Goal: Use online tool/utility: Utilize a website feature to perform a specific function

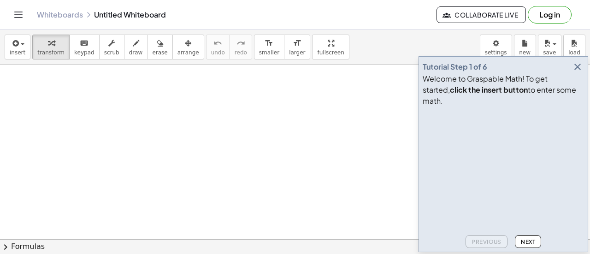
click at [576, 72] on icon "button" at bounding box center [577, 66] width 11 height 11
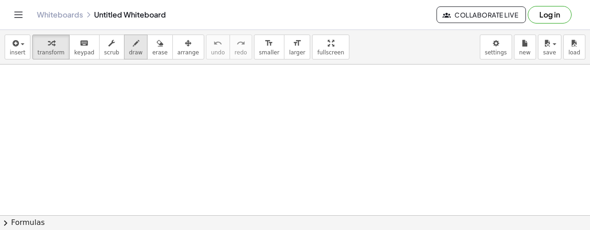
click at [129, 47] on div "button" at bounding box center [136, 42] width 14 height 11
drag, startPoint x: 186, startPoint y: 88, endPoint x: 195, endPoint y: 99, distance: 14.4
drag, startPoint x: 182, startPoint y: 111, endPoint x: 220, endPoint y: 118, distance: 38.9
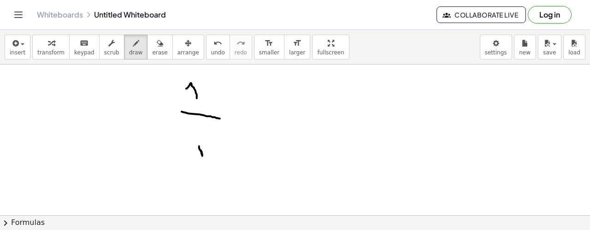
drag, startPoint x: 202, startPoint y: 152, endPoint x: 199, endPoint y: 146, distance: 6.6
drag, startPoint x: 287, startPoint y: 73, endPoint x: 293, endPoint y: 97, distance: 24.7
drag, startPoint x: 273, startPoint y: 104, endPoint x: 343, endPoint y: 121, distance: 71.3
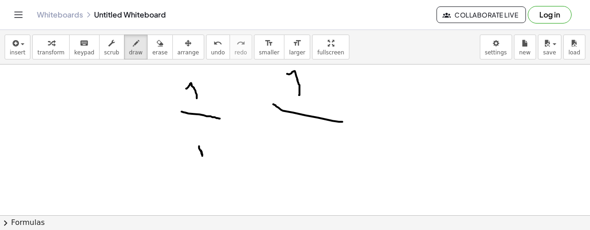
drag, startPoint x: 200, startPoint y: 159, endPoint x: 202, endPoint y: 142, distance: 17.2
drag, startPoint x: 290, startPoint y: 139, endPoint x: 284, endPoint y: 140, distance: 6.6
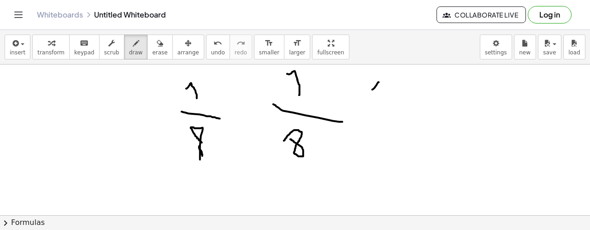
drag, startPoint x: 373, startPoint y: 89, endPoint x: 377, endPoint y: 102, distance: 14.1
drag, startPoint x: 361, startPoint y: 118, endPoint x: 395, endPoint y: 125, distance: 34.9
drag, startPoint x: 383, startPoint y: 132, endPoint x: 396, endPoint y: 166, distance: 36.3
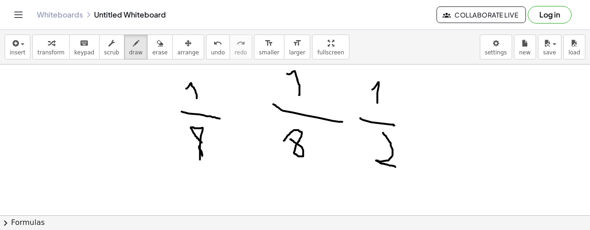
drag, startPoint x: 412, startPoint y: 88, endPoint x: 431, endPoint y: 127, distance: 42.9
drag, startPoint x: 415, startPoint y: 148, endPoint x: 468, endPoint y: 144, distance: 52.2
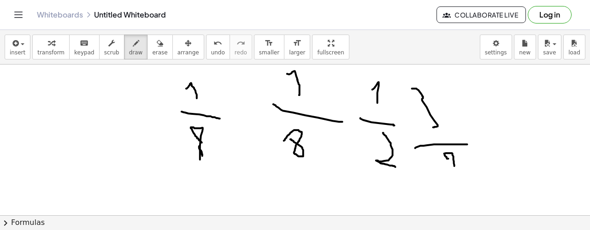
drag, startPoint x: 455, startPoint y: 166, endPoint x: 449, endPoint y: 158, distance: 9.5
click at [152, 43] on div "button" at bounding box center [159, 42] width 15 height 11
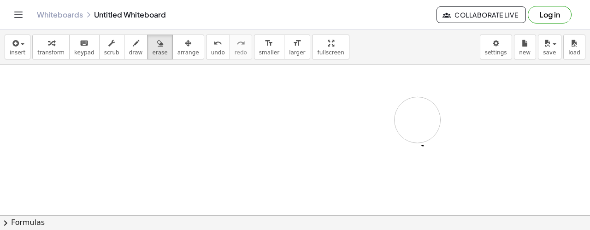
drag, startPoint x: 229, startPoint y: 172, endPoint x: 412, endPoint y: 162, distance: 183.3
click at [129, 50] on span "draw" at bounding box center [136, 52] width 14 height 6
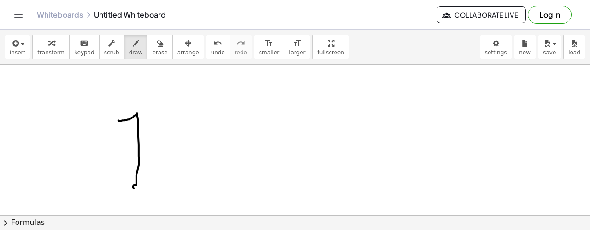
drag, startPoint x: 118, startPoint y: 120, endPoint x: 134, endPoint y: 188, distance: 69.6
drag, startPoint x: 168, startPoint y: 107, endPoint x: 183, endPoint y: 124, distance: 22.6
drag, startPoint x: 174, startPoint y: 134, endPoint x: 193, endPoint y: 140, distance: 19.8
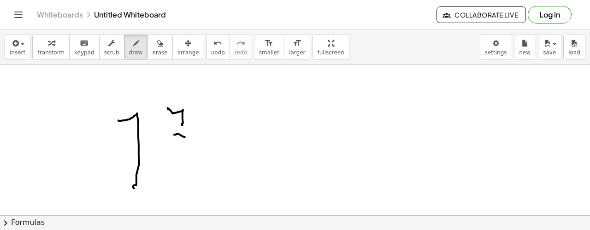
drag, startPoint x: 187, startPoint y: 152, endPoint x: 218, endPoint y: 178, distance: 40.9
drag, startPoint x: 248, startPoint y: 133, endPoint x: 270, endPoint y: 134, distance: 21.7
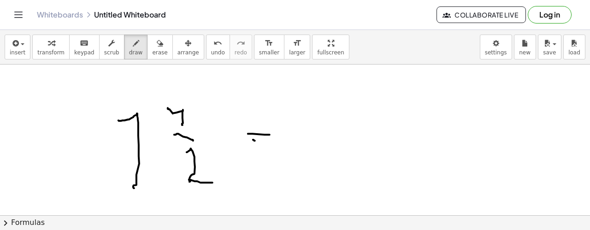
drag, startPoint x: 251, startPoint y: 143, endPoint x: 273, endPoint y: 143, distance: 22.1
drag, startPoint x: 132, startPoint y: 198, endPoint x: 142, endPoint y: 201, distance: 10.0
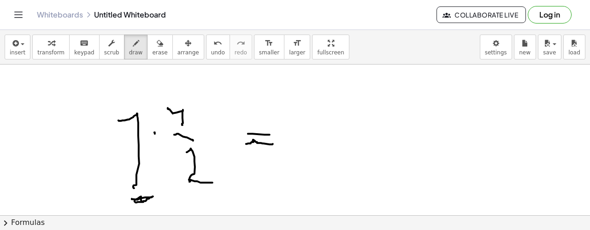
drag, startPoint x: 155, startPoint y: 132, endPoint x: 156, endPoint y: 155, distance: 23.5
